Goal: Information Seeking & Learning: Find specific page/section

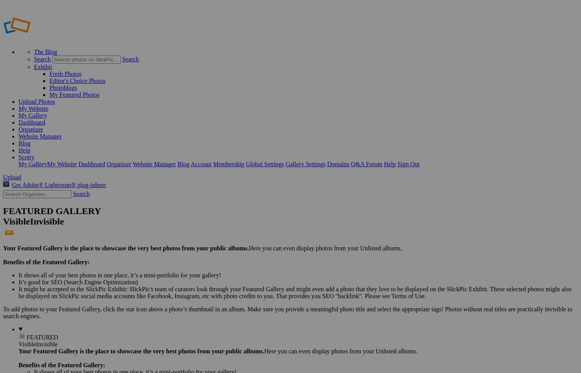
type input "HoH"
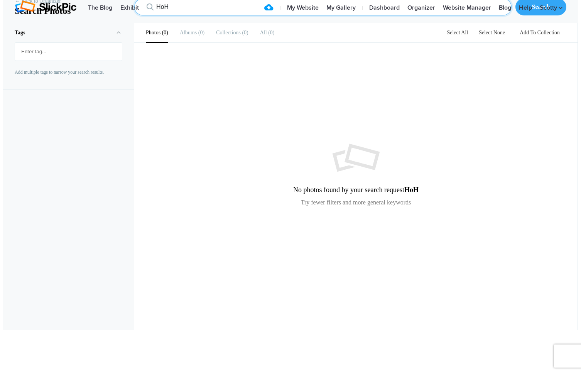
click at [177, 15] on input "HoH" at bounding box center [323, 6] width 378 height 17
type input "Holiday"
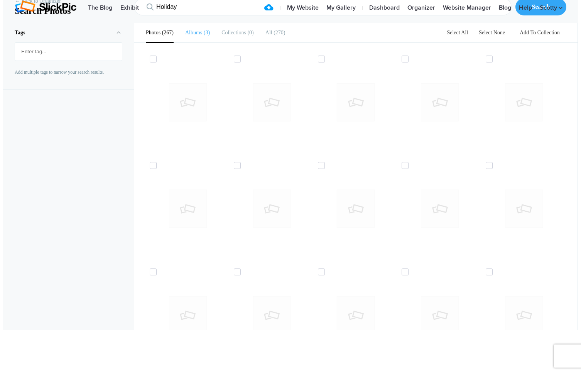
click at [188, 36] on b "Albums" at bounding box center [193, 33] width 17 height 6
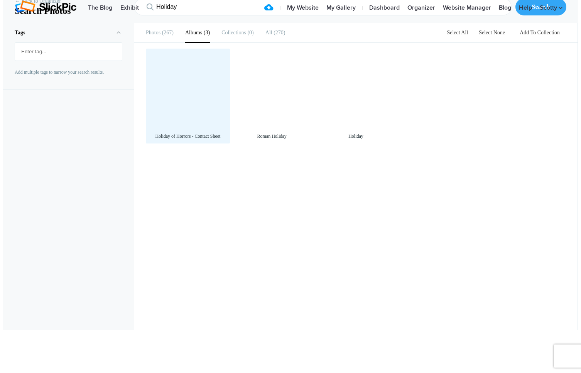
click at [197, 129] on div at bounding box center [188, 91] width 76 height 76
